Goal: Transaction & Acquisition: Purchase product/service

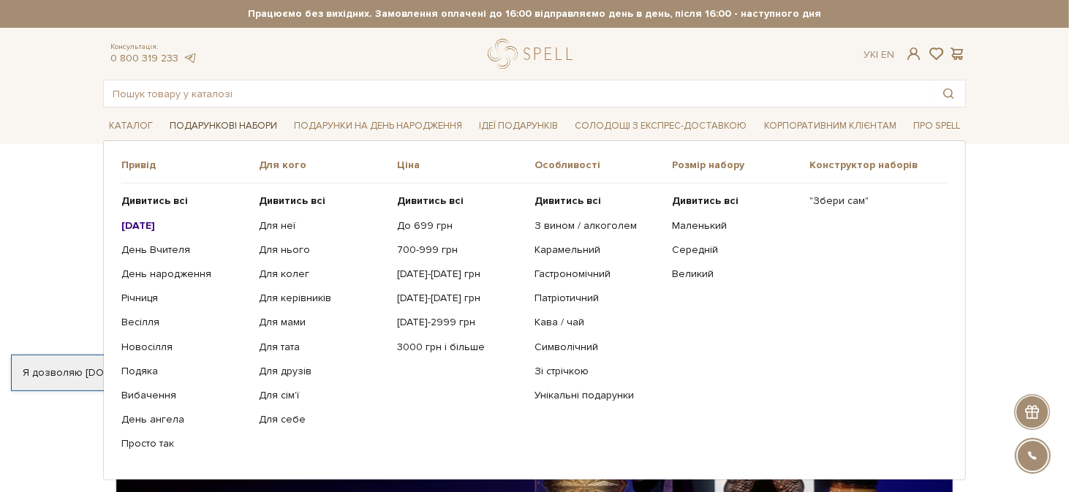
click at [222, 135] on link "Подарункові набори" at bounding box center [223, 126] width 119 height 23
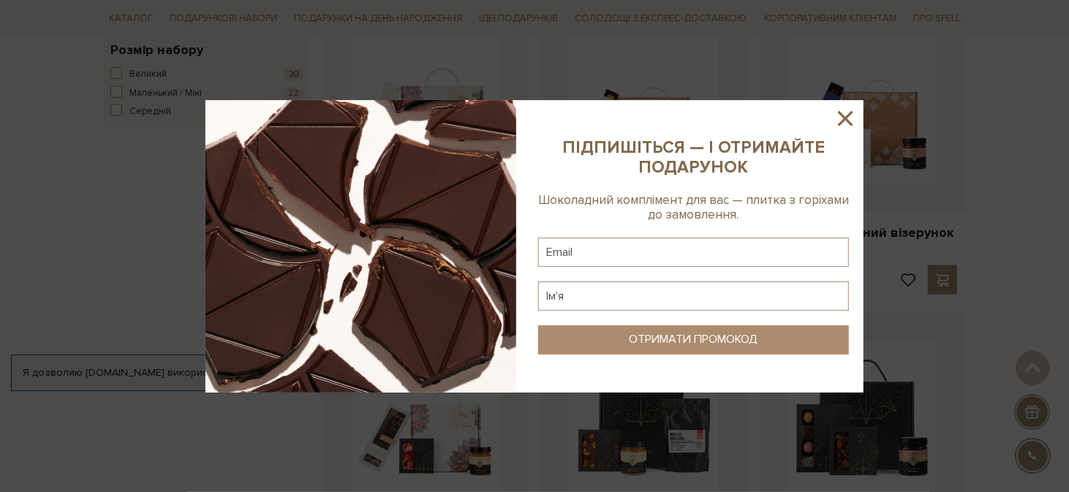
scroll to position [1024, 0]
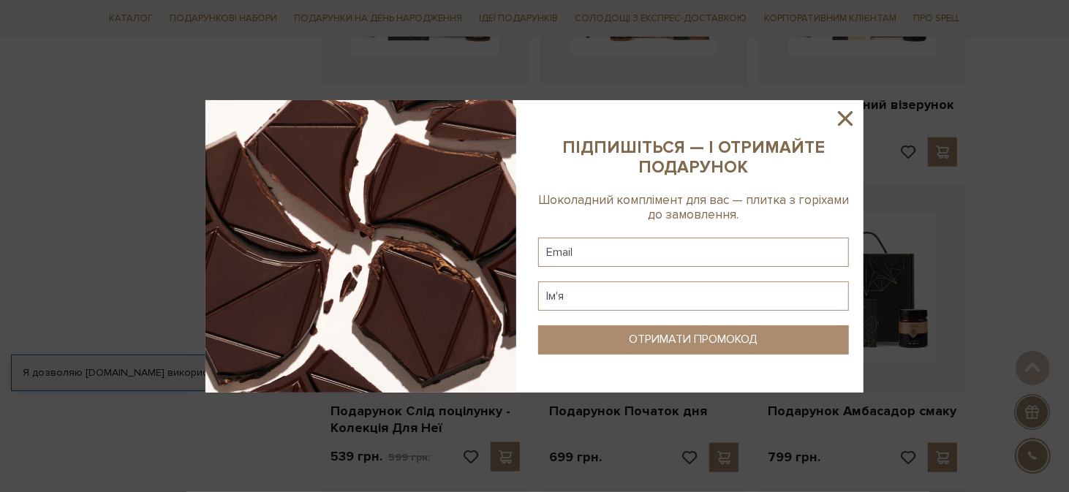
click at [841, 119] on icon at bounding box center [845, 118] width 25 height 25
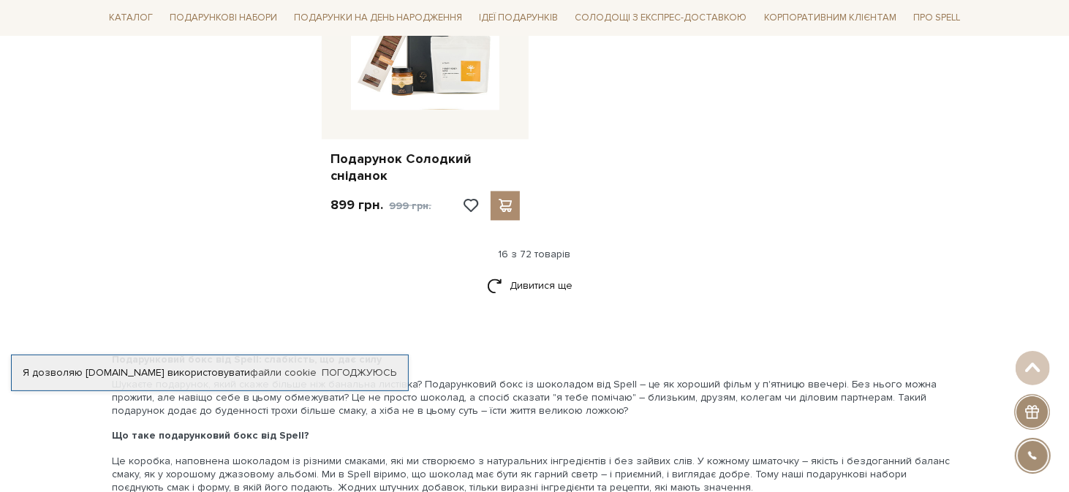
scroll to position [1901, 0]
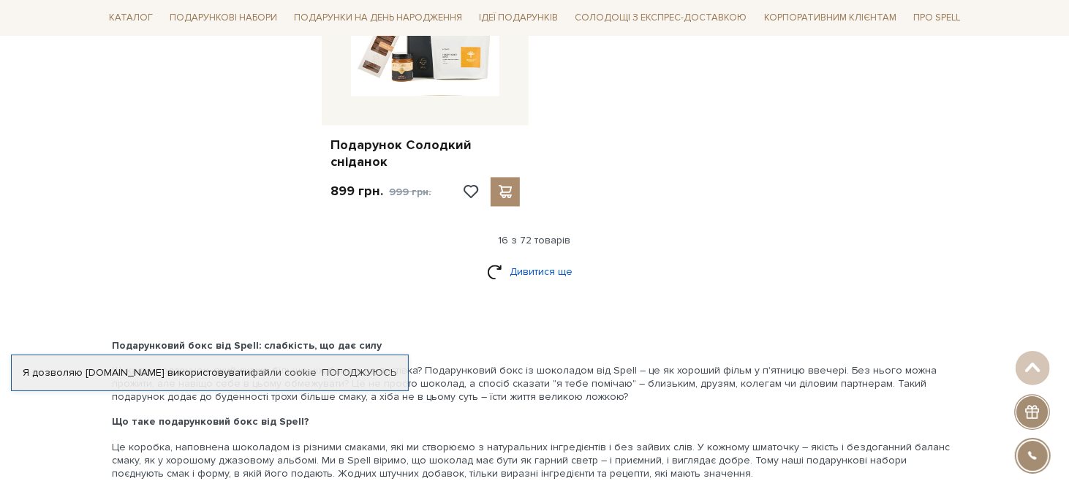
click at [529, 265] on link "Дивитися ще" at bounding box center [534, 272] width 95 height 26
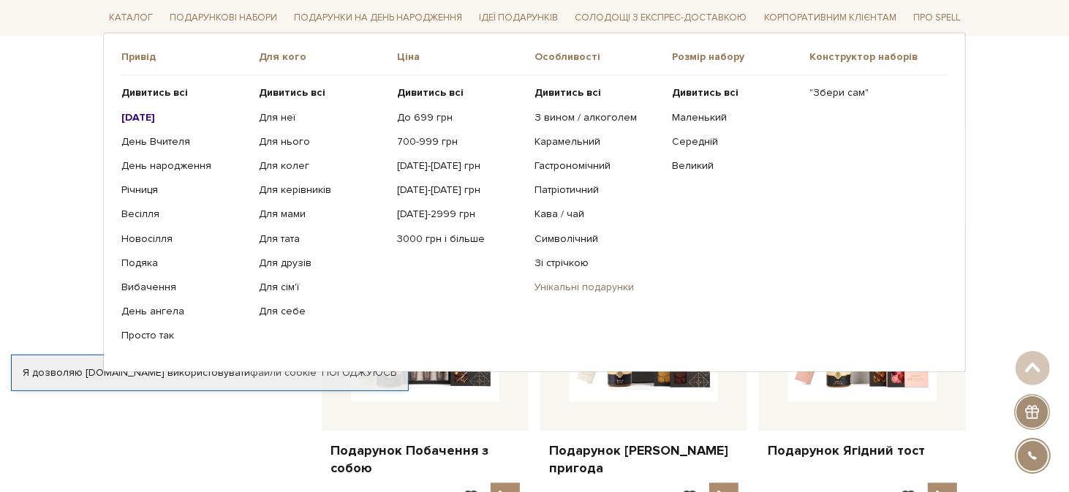
click at [565, 282] on link "Унікальні подарунки" at bounding box center [598, 288] width 127 height 13
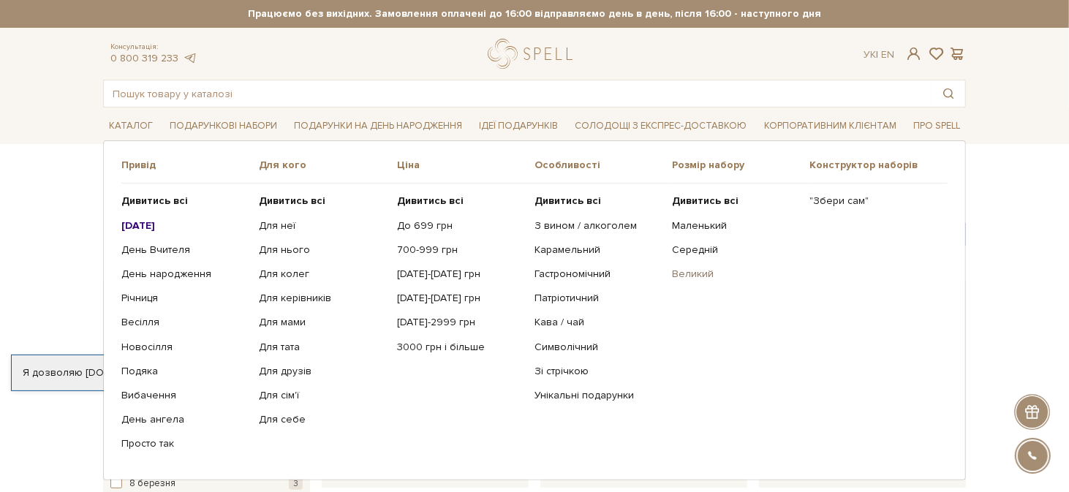
click at [687, 281] on link "Великий" at bounding box center [735, 274] width 127 height 13
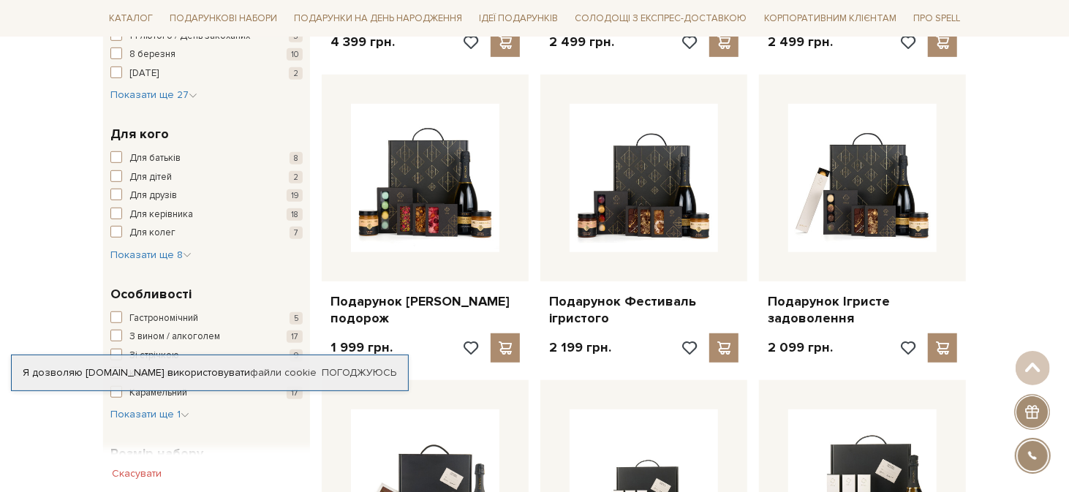
scroll to position [73, 0]
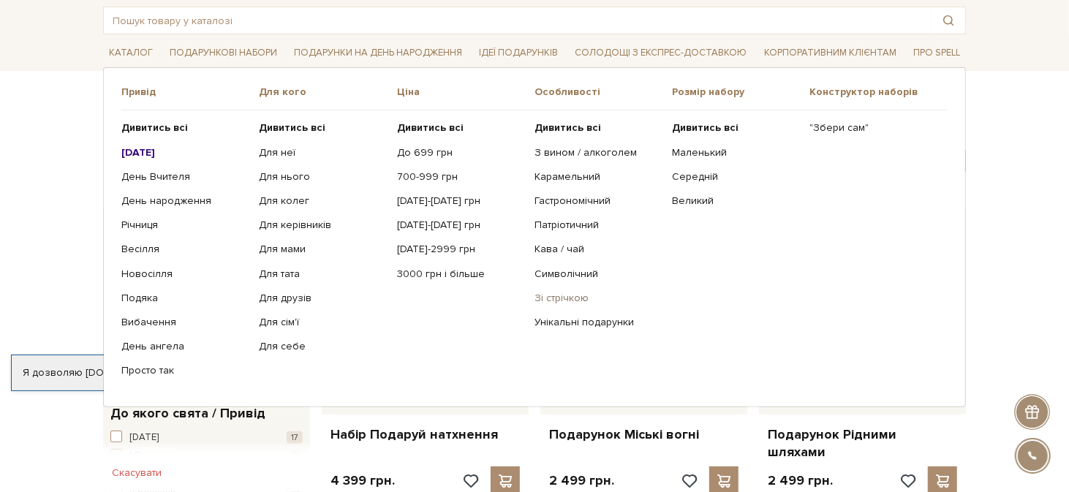
click at [552, 305] on link "Зі стрічкою" at bounding box center [598, 298] width 127 height 13
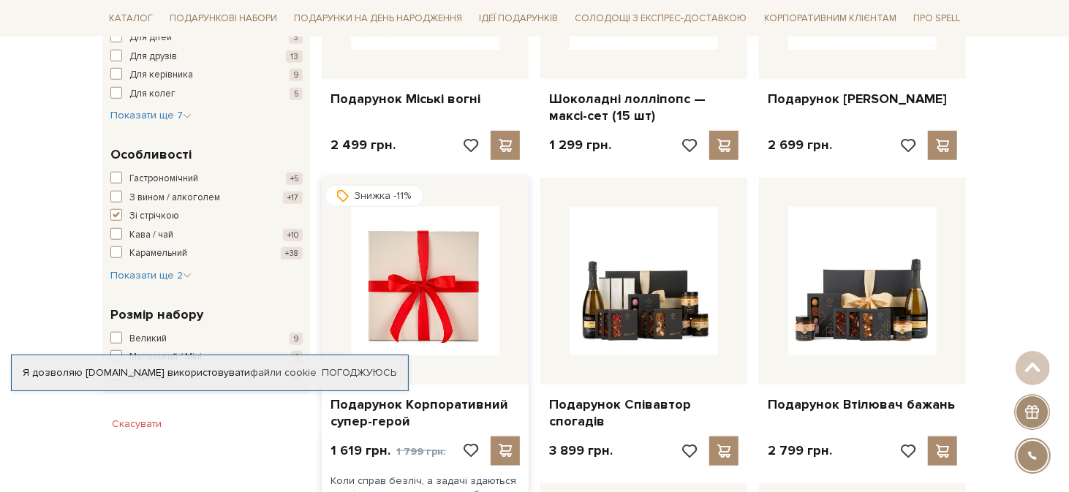
scroll to position [731, 0]
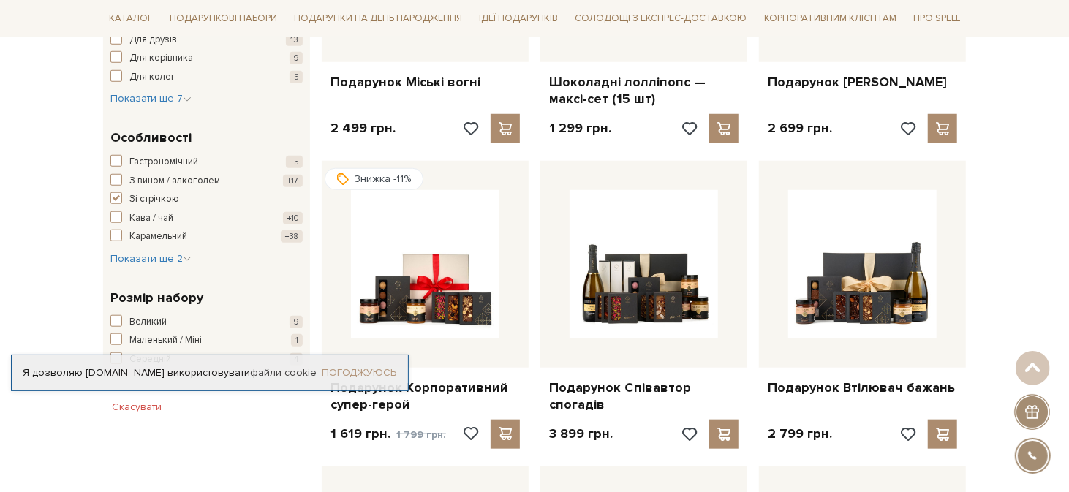
click at [344, 370] on link "Погоджуюсь" at bounding box center [359, 372] width 75 height 13
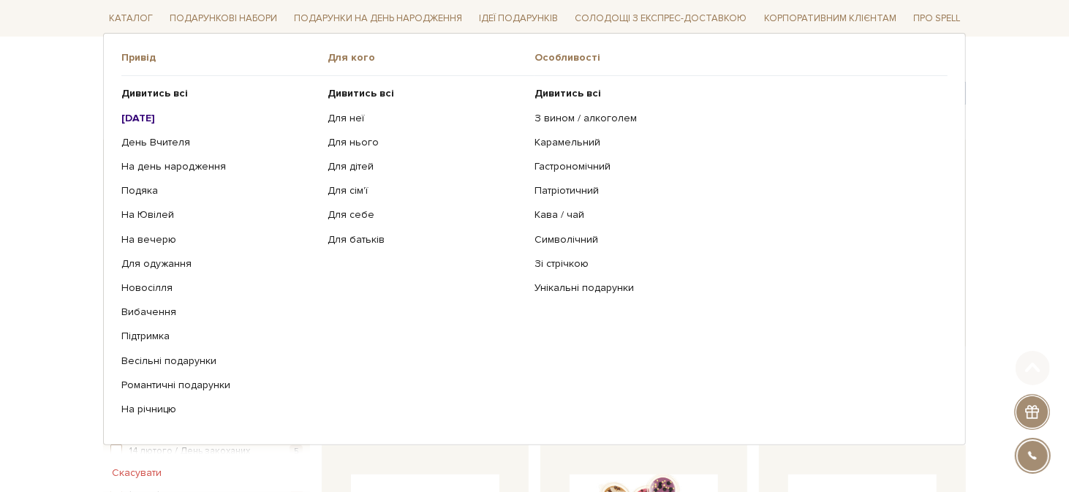
scroll to position [146, 0]
click at [137, 409] on link "На річницю" at bounding box center [219, 409] width 196 height 13
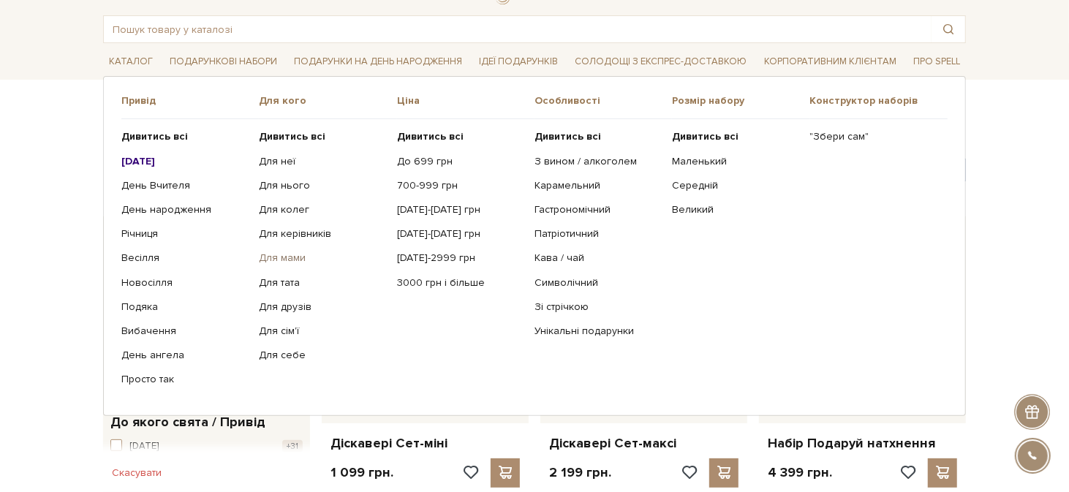
scroll to position [73, 0]
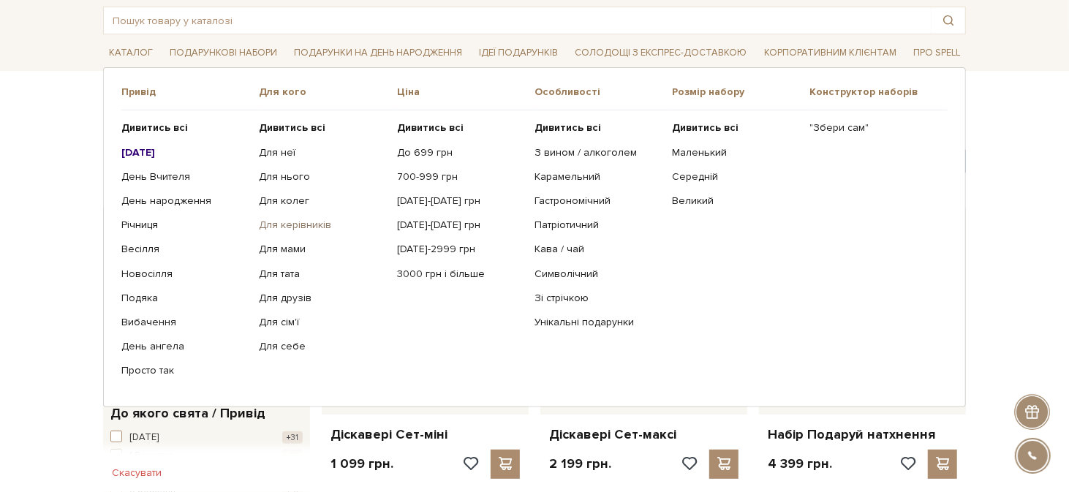
click at [284, 230] on link "Для керівників" at bounding box center [322, 225] width 127 height 13
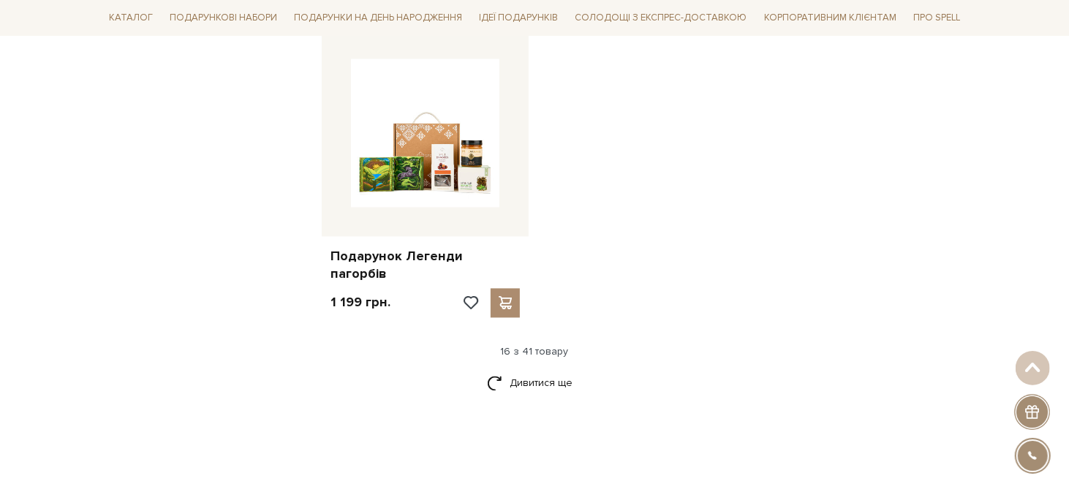
scroll to position [1755, 0]
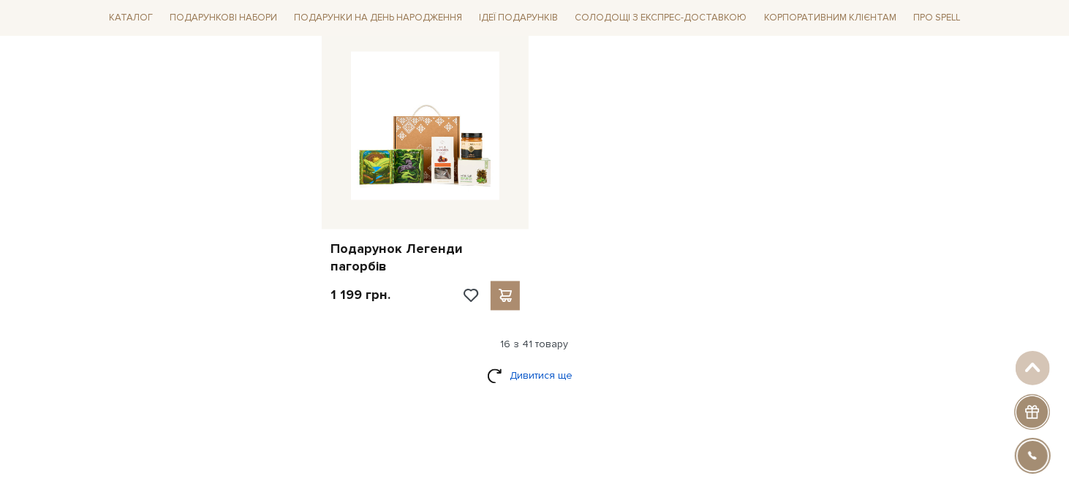
click at [532, 363] on link "Дивитися ще" at bounding box center [534, 376] width 95 height 26
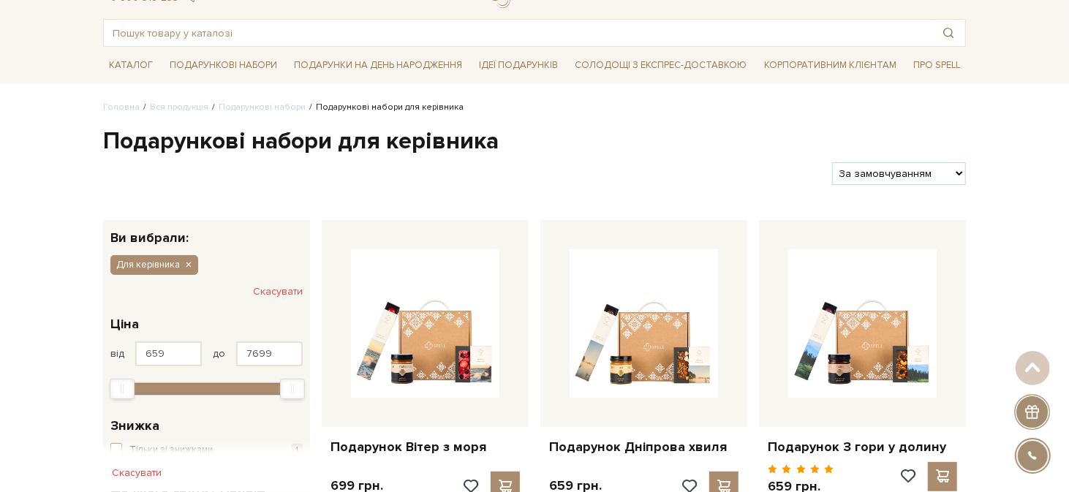
scroll to position [0, 0]
